Goal: Information Seeking & Learning: Learn about a topic

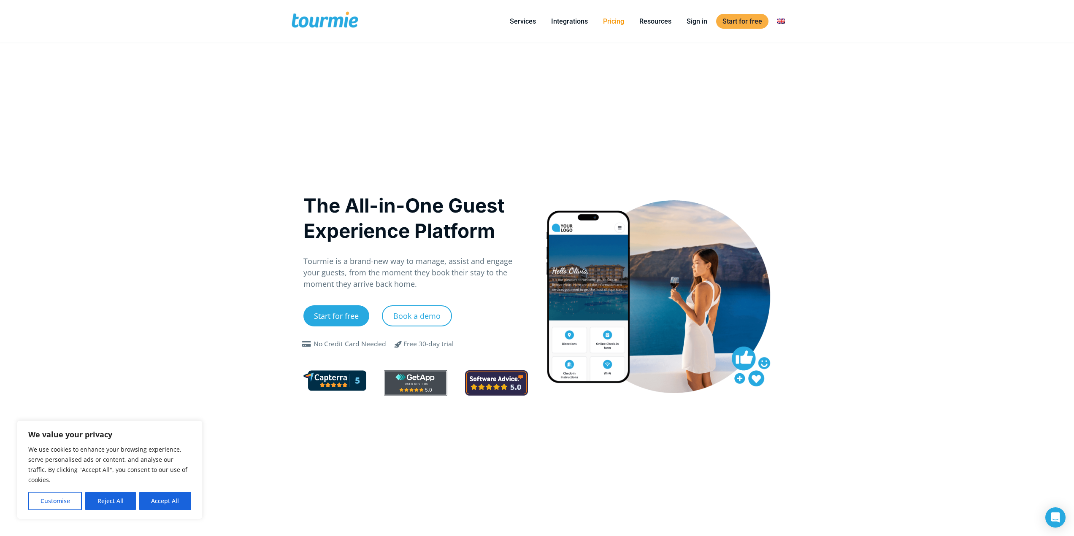
click at [620, 21] on link "Pricing" at bounding box center [614, 21] width 34 height 11
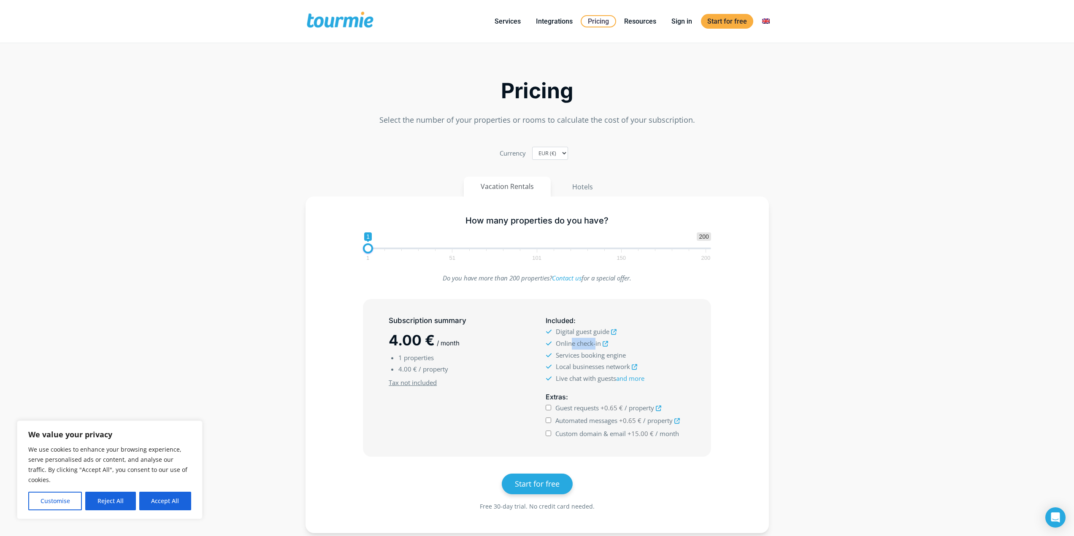
drag, startPoint x: 572, startPoint y: 343, endPoint x: 595, endPoint y: 343, distance: 22.4
click at [595, 343] on span "Online check-in" at bounding box center [578, 343] width 45 height 8
drag, startPoint x: 578, startPoint y: 356, endPoint x: 619, endPoint y: 355, distance: 41.4
click at [619, 355] on span "Services booking engine" at bounding box center [591, 355] width 70 height 8
drag, startPoint x: 568, startPoint y: 370, endPoint x: 629, endPoint y: 361, distance: 61.8
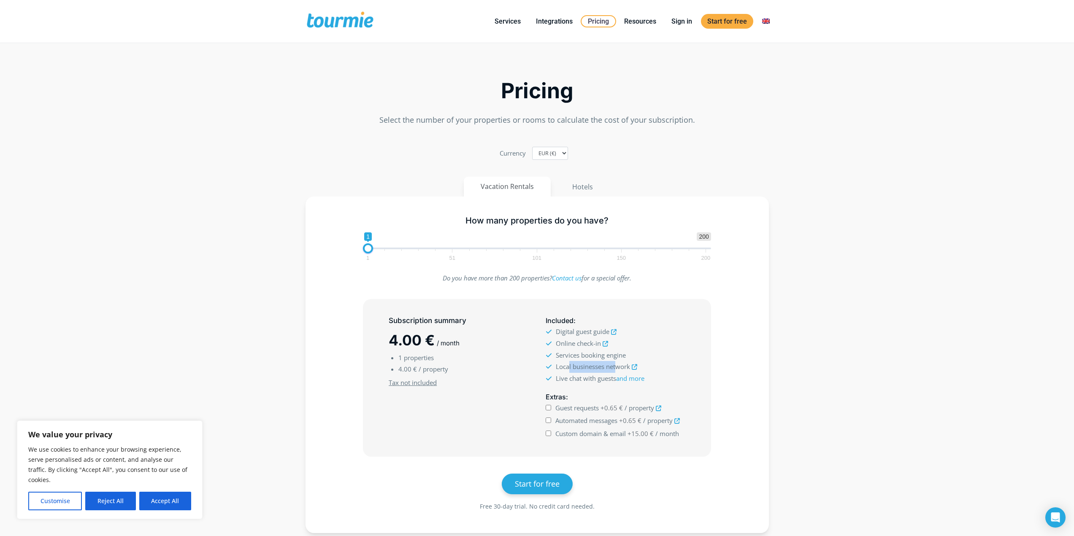
click at [622, 363] on span "Local businesses network" at bounding box center [593, 367] width 74 height 8
click at [780, 325] on section "Pricing Select the number of your properties or rooms to calculate the cost of …" at bounding box center [537, 302] width 1074 height 506
